Goal: Task Accomplishment & Management: Use online tool/utility

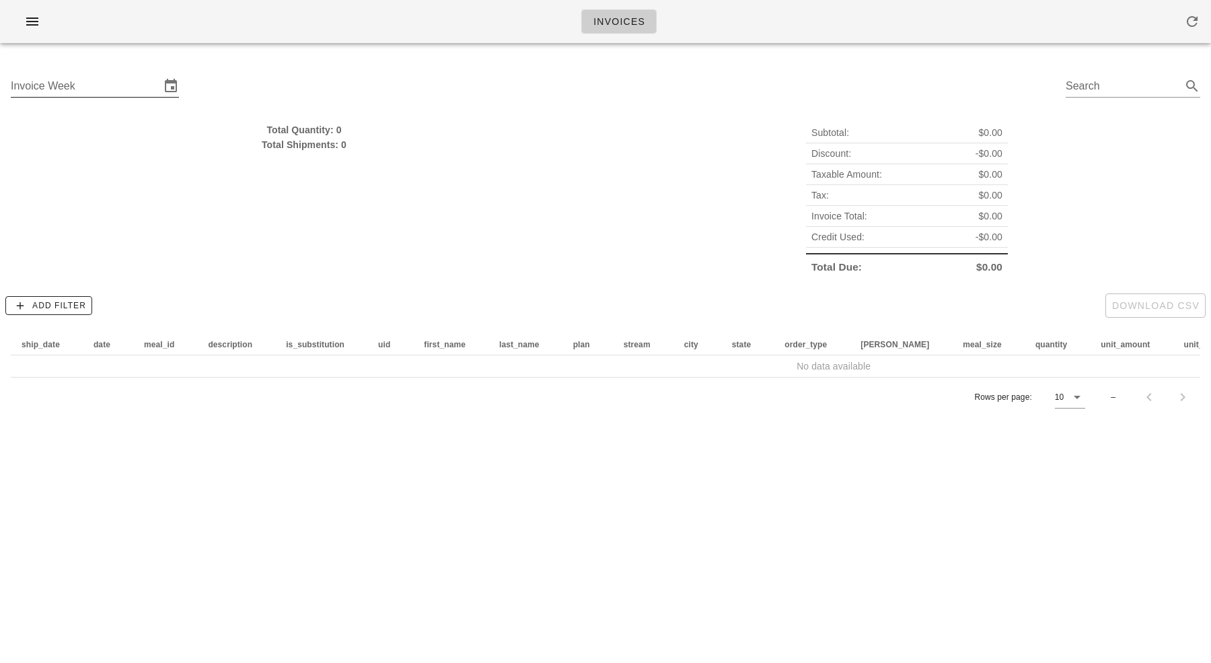
click at [46, 78] on div "Invoice Week" at bounding box center [85, 86] width 149 height 22
click at [98, 83] on input "Invoice Week" at bounding box center [85, 86] width 149 height 22
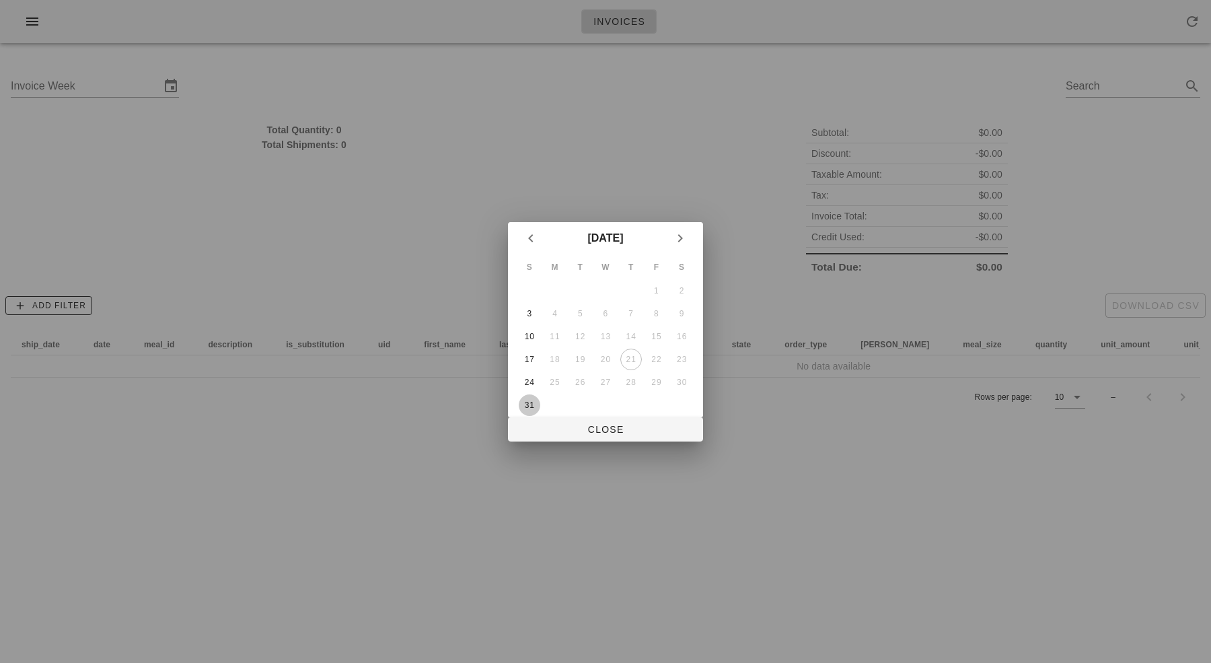
click at [528, 402] on div "31" at bounding box center [530, 404] width 22 height 9
click at [528, 385] on div "24" at bounding box center [530, 382] width 22 height 9
click at [529, 400] on div "31" at bounding box center [530, 404] width 22 height 9
click at [529, 384] on div "24" at bounding box center [530, 382] width 22 height 9
click at [529, 383] on div "24" at bounding box center [530, 382] width 22 height 9
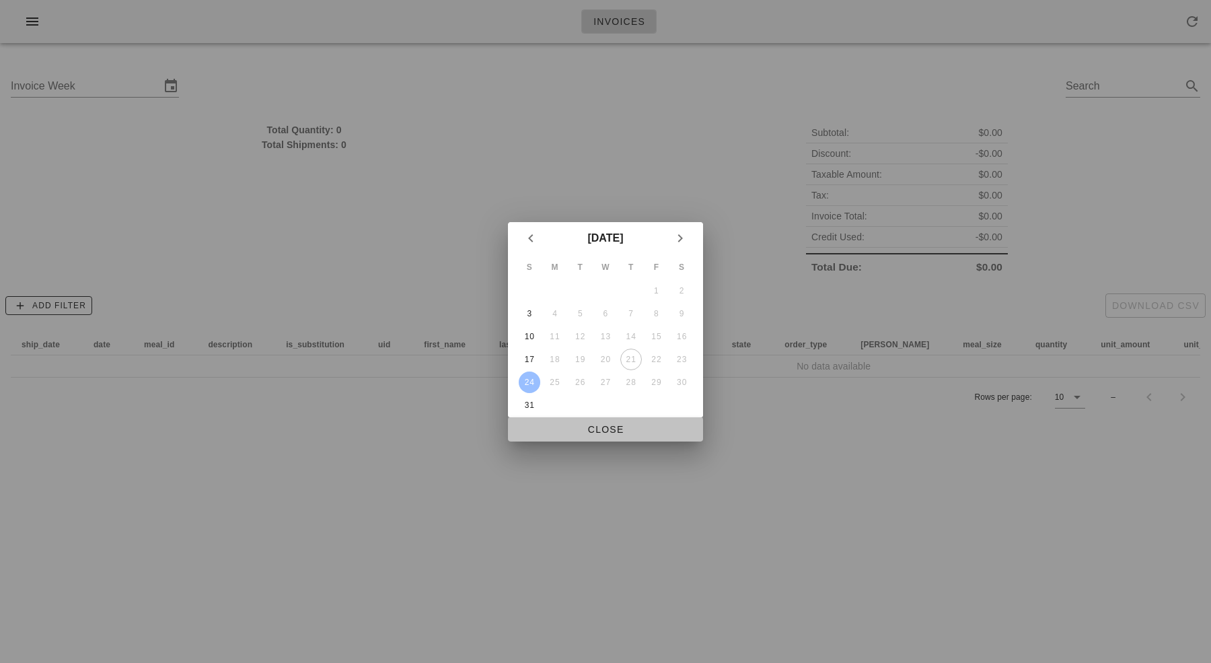
click at [590, 427] on span "Close" at bounding box center [606, 429] width 174 height 11
type input "[DATE]"
